Goal: Ask a question

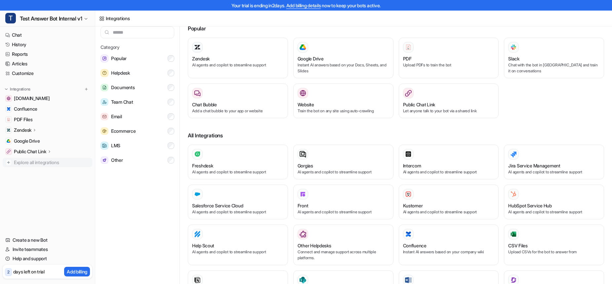
scroll to position [11, 0]
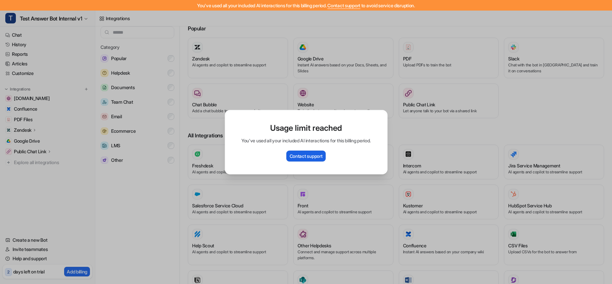
click at [303, 158] on button "Contact support" at bounding box center [306, 156] width 40 height 11
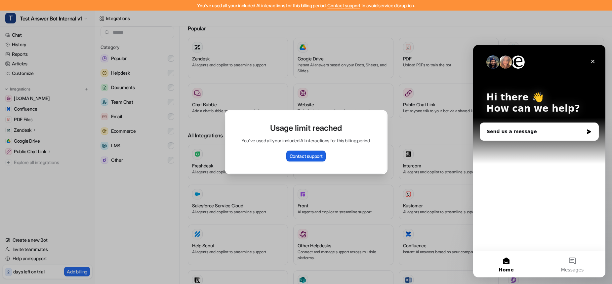
scroll to position [0, 0]
click at [592, 62] on icon "Close" at bounding box center [593, 62] width 4 height 4
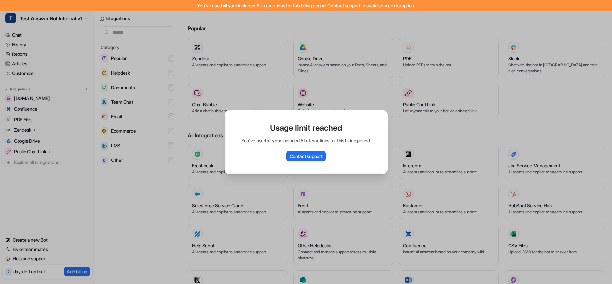
click at [148, 195] on div "Usage limit reached You've used all your included AI interactions for this bill…" at bounding box center [306, 142] width 612 height 284
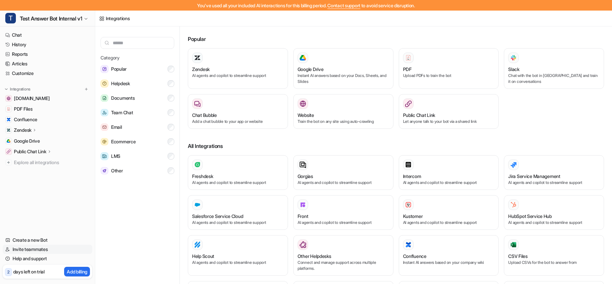
click at [40, 249] on link "Invite teammates" at bounding box center [48, 249] width 90 height 9
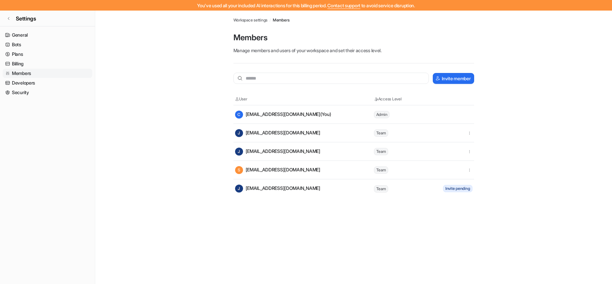
scroll to position [1, 0]
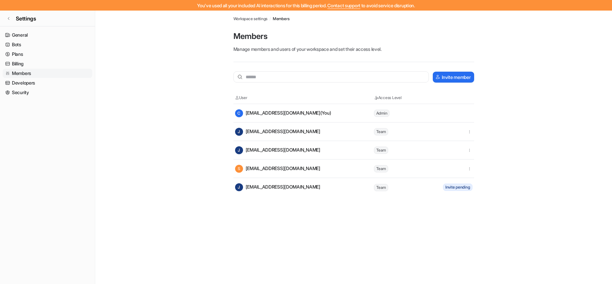
drag, startPoint x: 249, startPoint y: 187, endPoint x: 262, endPoint y: 186, distance: 13.3
click at [251, 186] on div "J jliu@attentivemobile.com" at bounding box center [277, 187] width 85 height 8
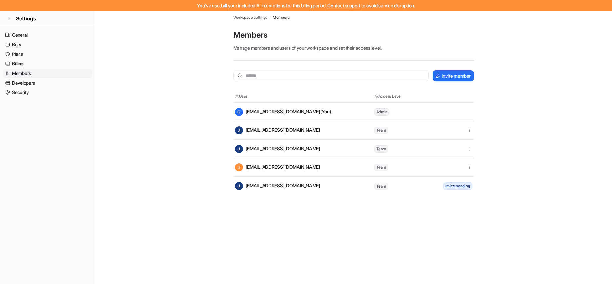
click at [40, 114] on nav "General Bots Plans Billing Members Developers Security" at bounding box center [47, 155] width 95 height 254
click at [11, 16] on link "Settings" at bounding box center [47, 19] width 95 height 16
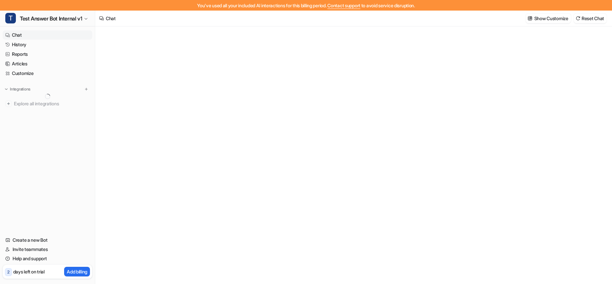
type textarea "**********"
